Goal: Task Accomplishment & Management: Manage account settings

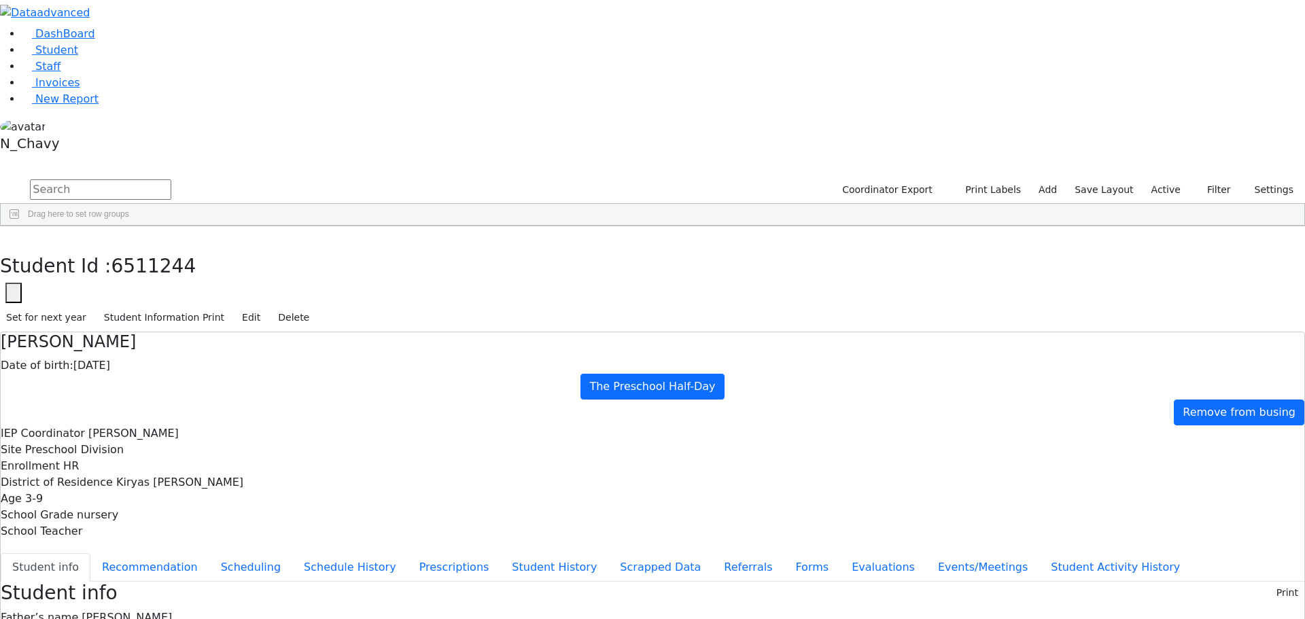
click at [1163, 179] on label "Active" at bounding box center [1165, 189] width 41 height 21
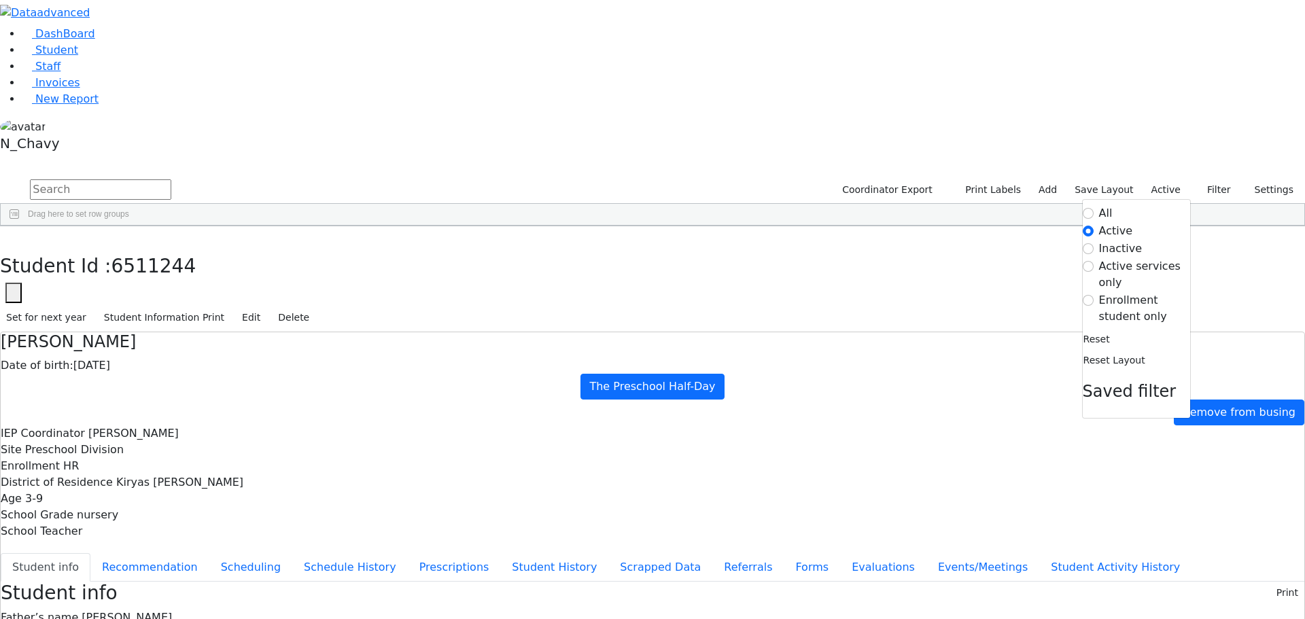
click at [1135, 292] on label "Enrollment student only" at bounding box center [1144, 308] width 91 height 33
click at [1093, 295] on input "Enrollment student only" at bounding box center [1087, 300] width 11 height 11
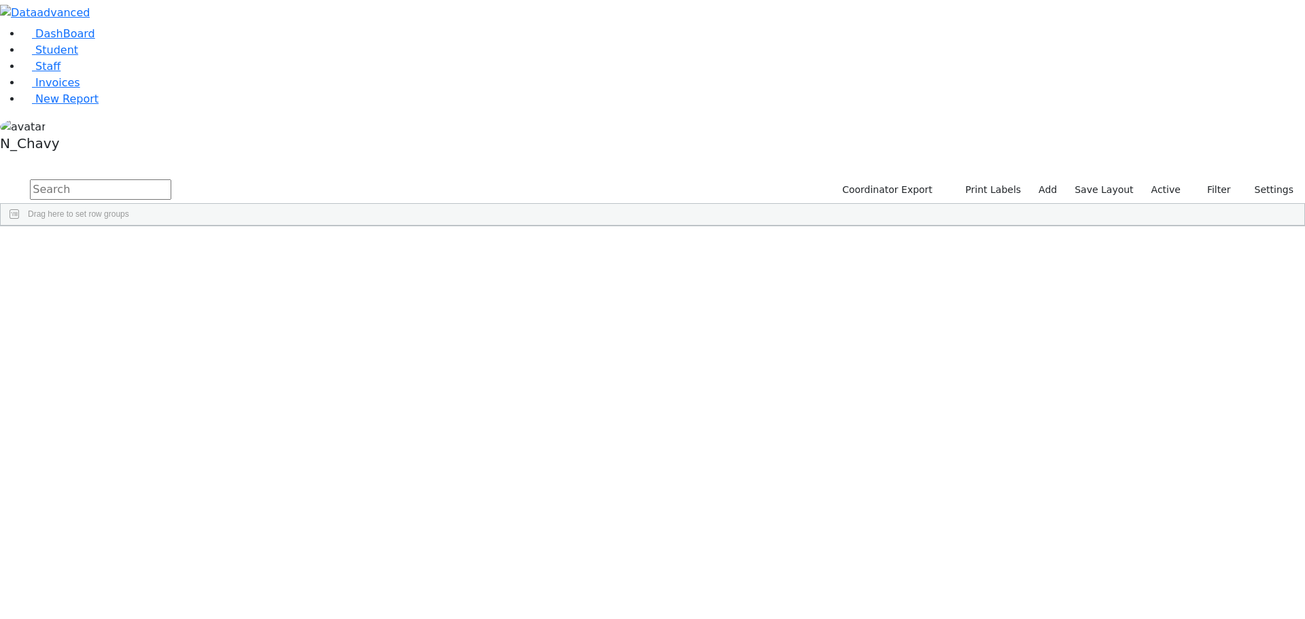
click at [1165, 179] on label "Active" at bounding box center [1165, 189] width 41 height 21
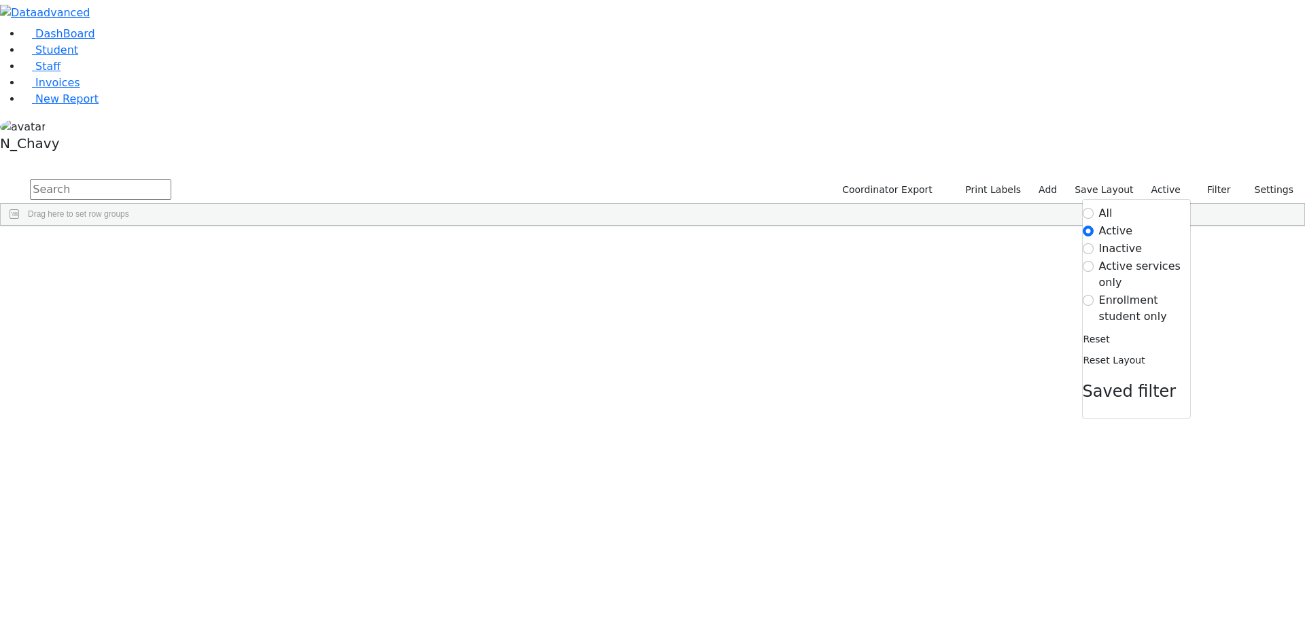
click at [1131, 292] on label "Enrollment student only" at bounding box center [1144, 308] width 91 height 33
click at [1093, 295] on input "Enrollment student only" at bounding box center [1087, 300] width 11 height 11
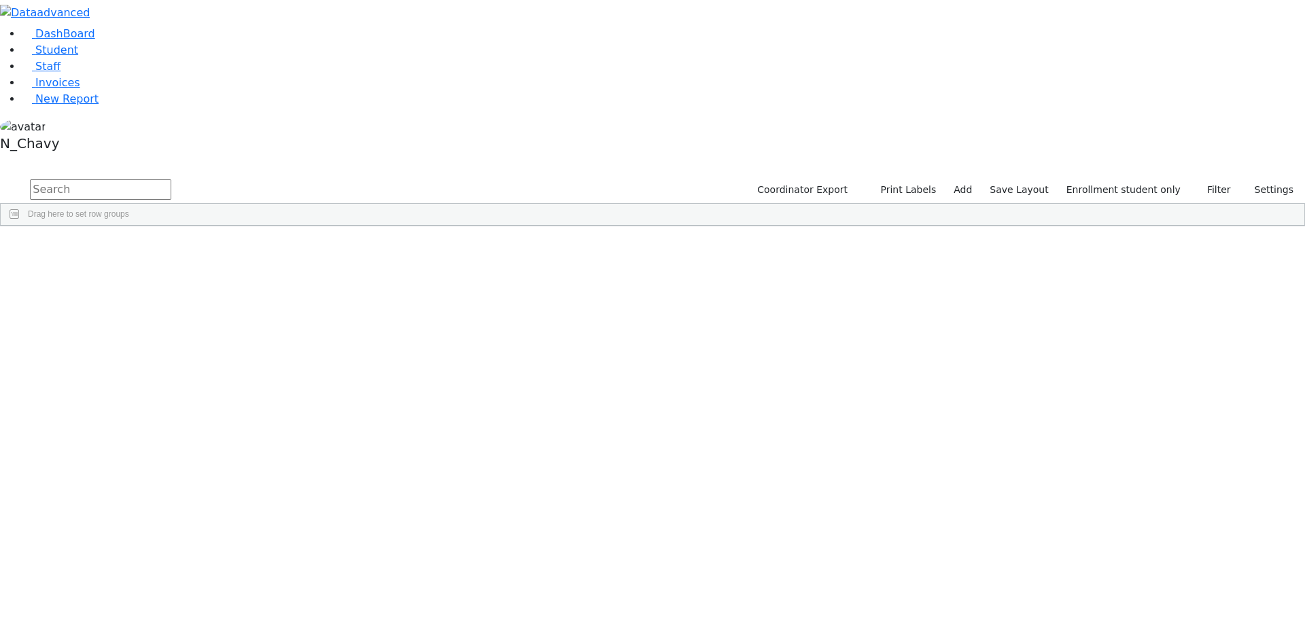
click at [139, 248] on div "Aharonowitz" at bounding box center [104, 257] width 70 height 19
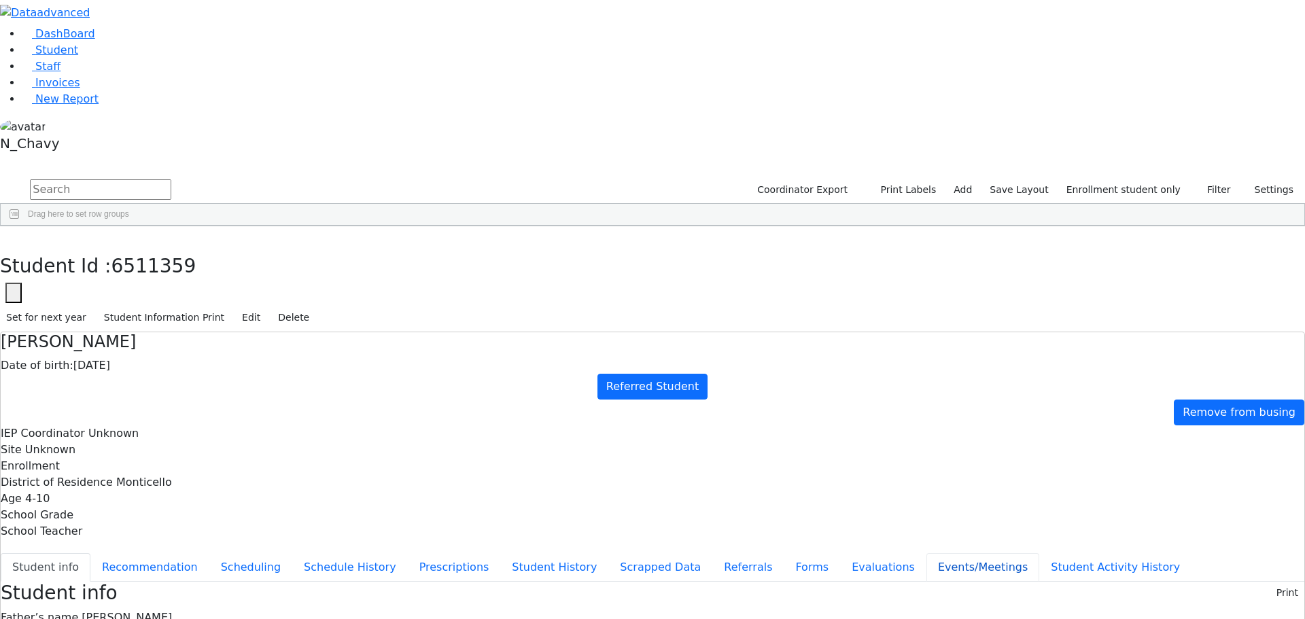
click at [926, 553] on button "Events/Meetings" at bounding box center [982, 567] width 113 height 29
click at [1263, 332] on div "[PERSON_NAME] Date of birth: [DEMOGRAPHIC_DATA] Referred Student Remove from bu…" at bounding box center [652, 495] width 1305 height 326
click at [1262, 582] on button "New" at bounding box center [1283, 592] width 42 height 21
type input "[DATE]"
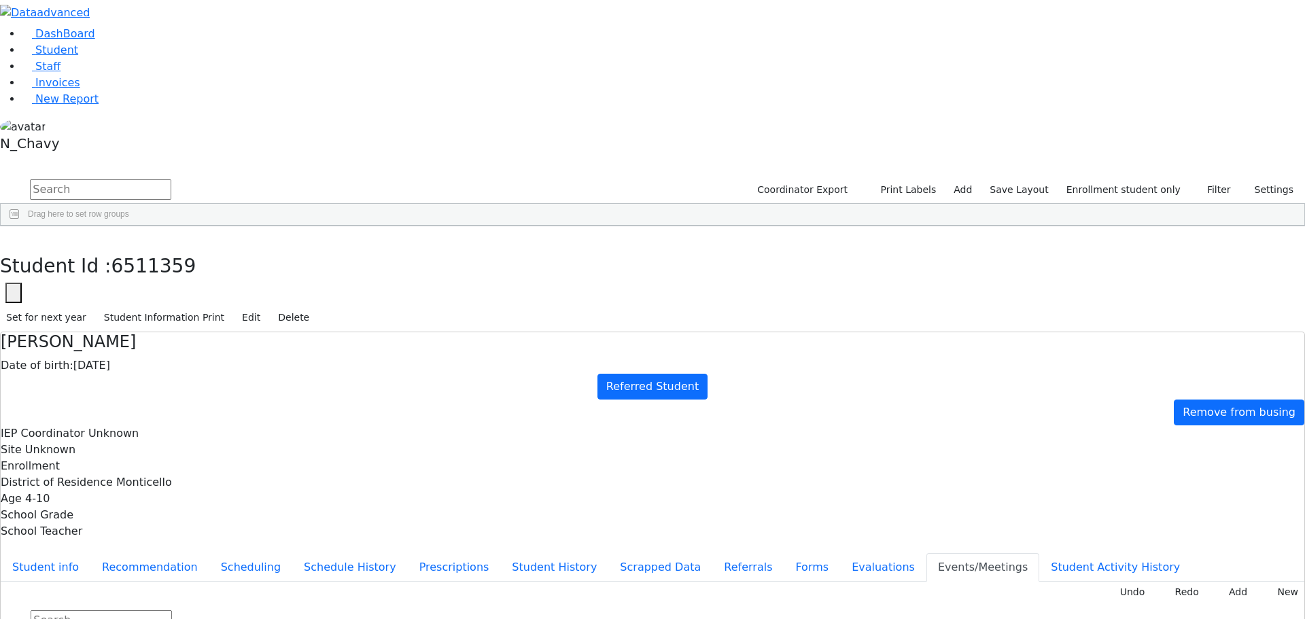
click at [90, 553] on button "Student info" at bounding box center [46, 567] width 90 height 29
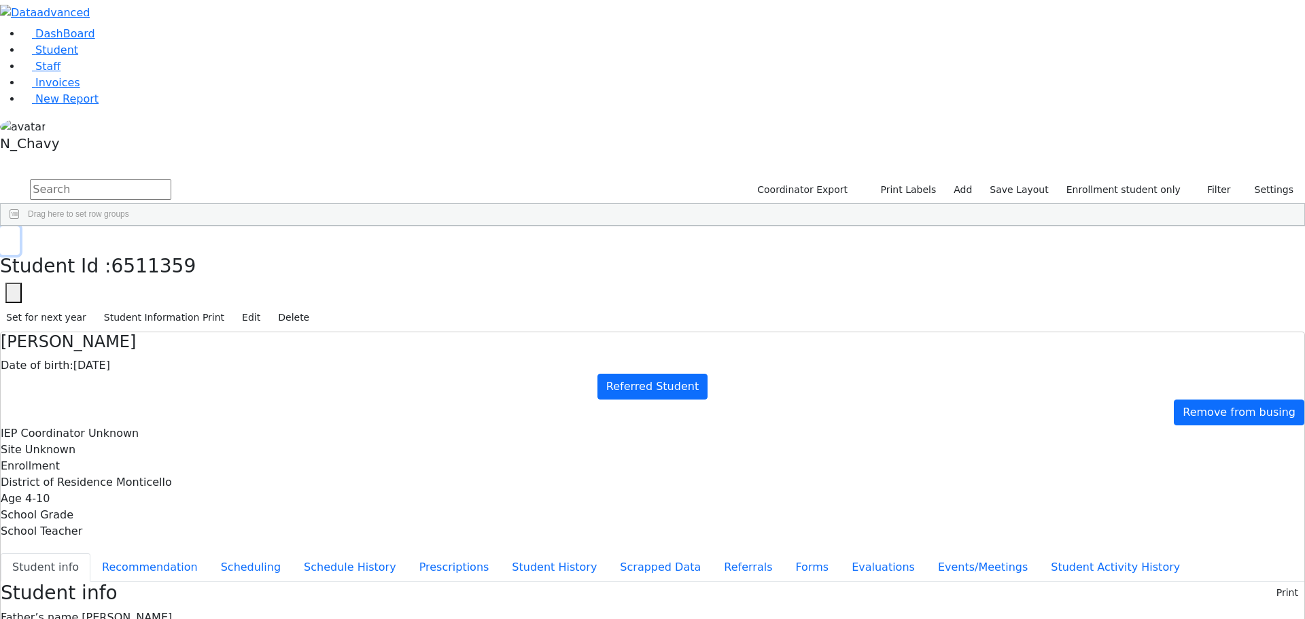
click at [14, 236] on icon "button" at bounding box center [9, 240] width 7 height 8
